Goal: Transaction & Acquisition: Obtain resource

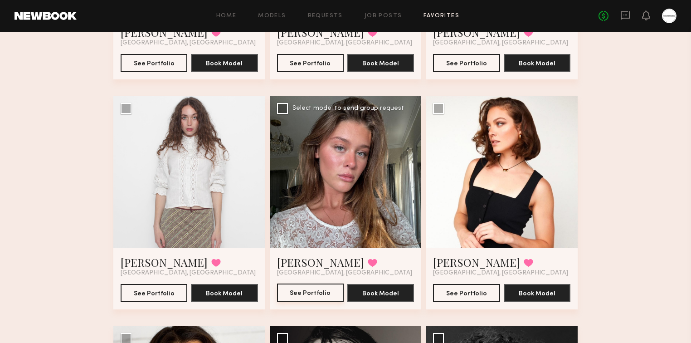
scroll to position [2801, 0]
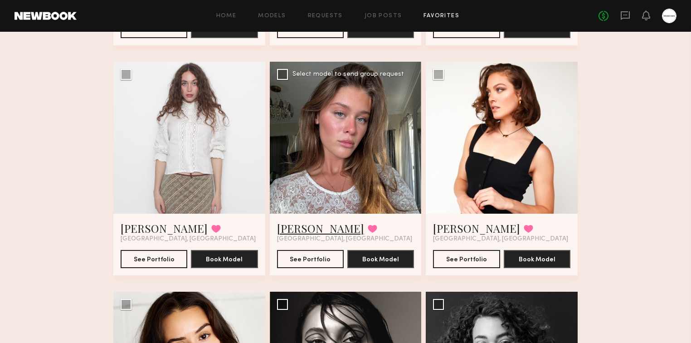
click at [290, 227] on link "Nicole B." at bounding box center [320, 228] width 87 height 15
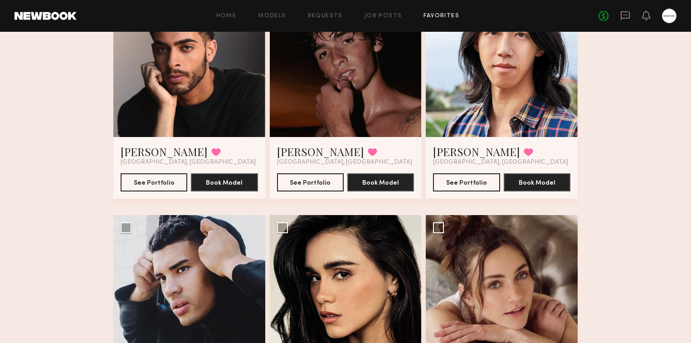
scroll to position [1132, 0]
